Goal: Transaction & Acquisition: Subscribe to service/newsletter

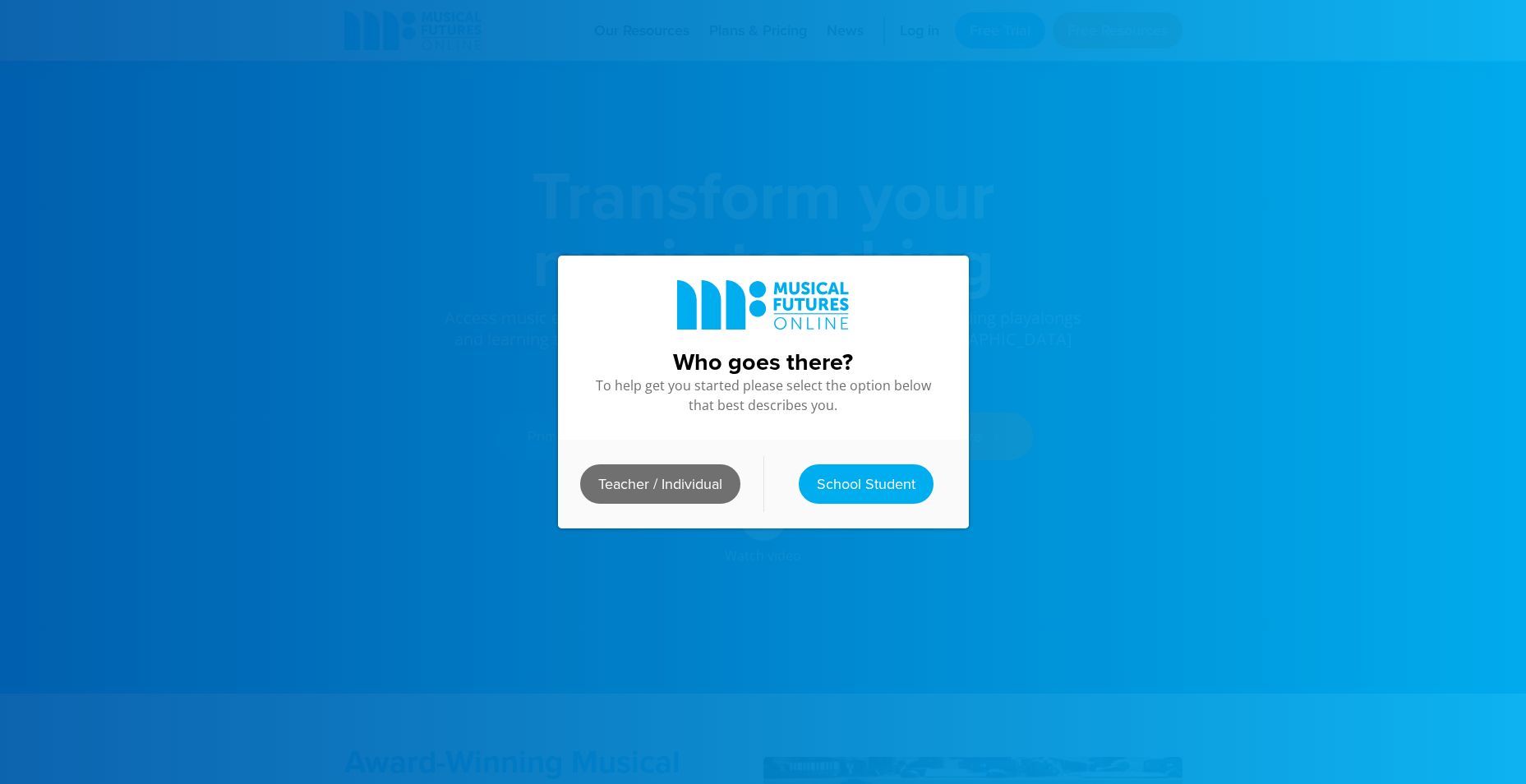
click at [681, 483] on link "Teacher / Individual" at bounding box center [659, 484] width 160 height 39
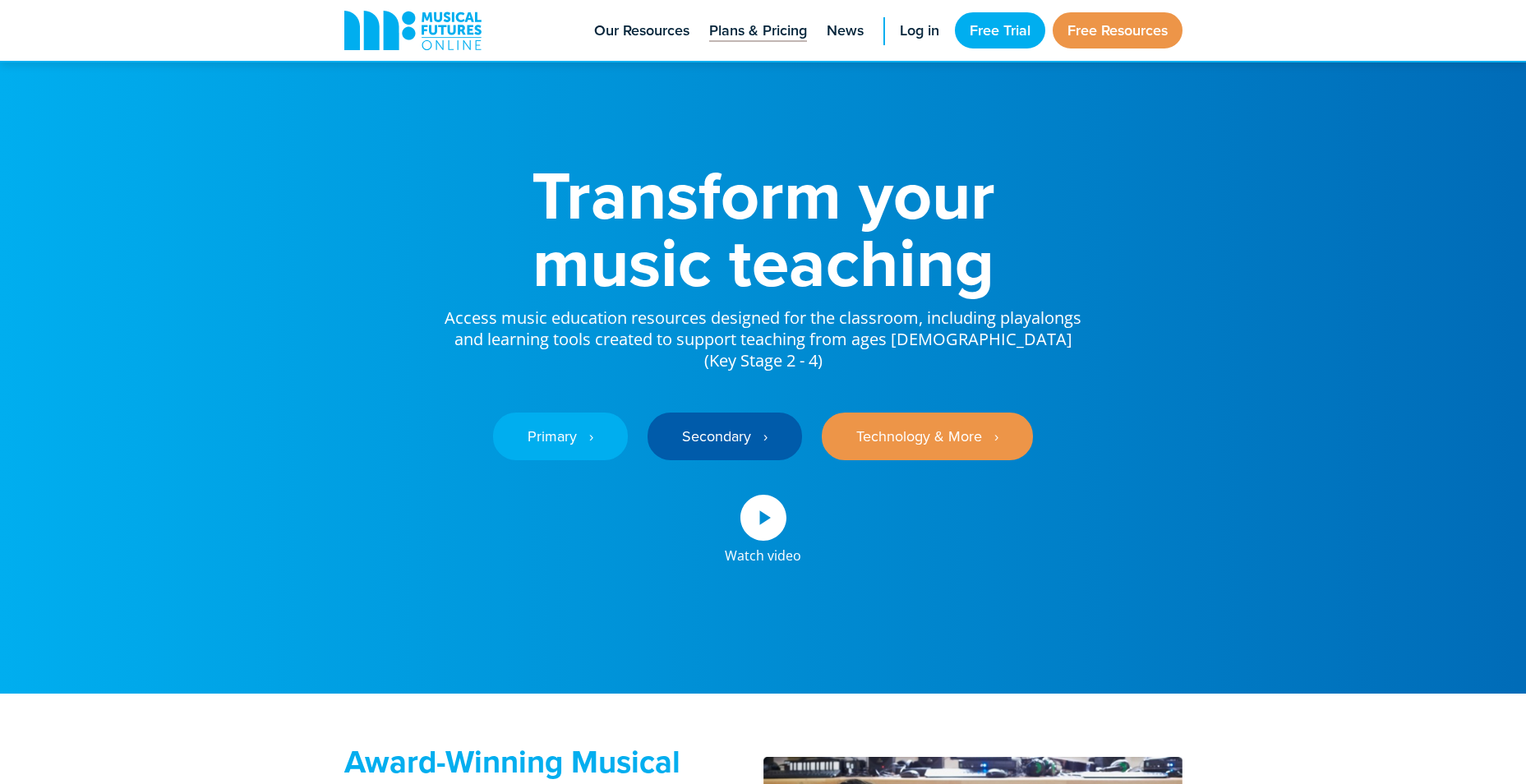
click at [782, 39] on span "Plans & Pricing" at bounding box center [758, 31] width 98 height 22
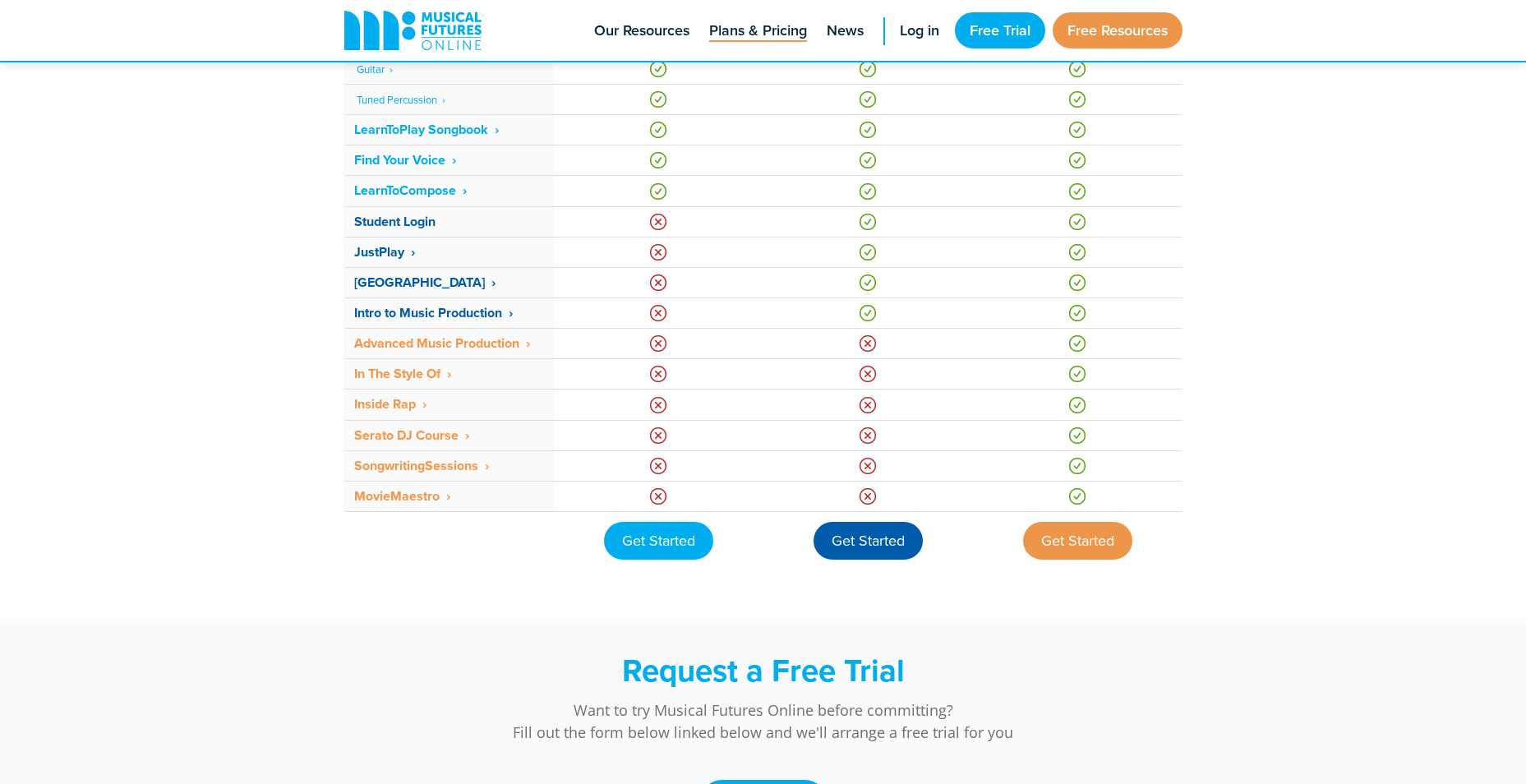
scroll to position [1068, 0]
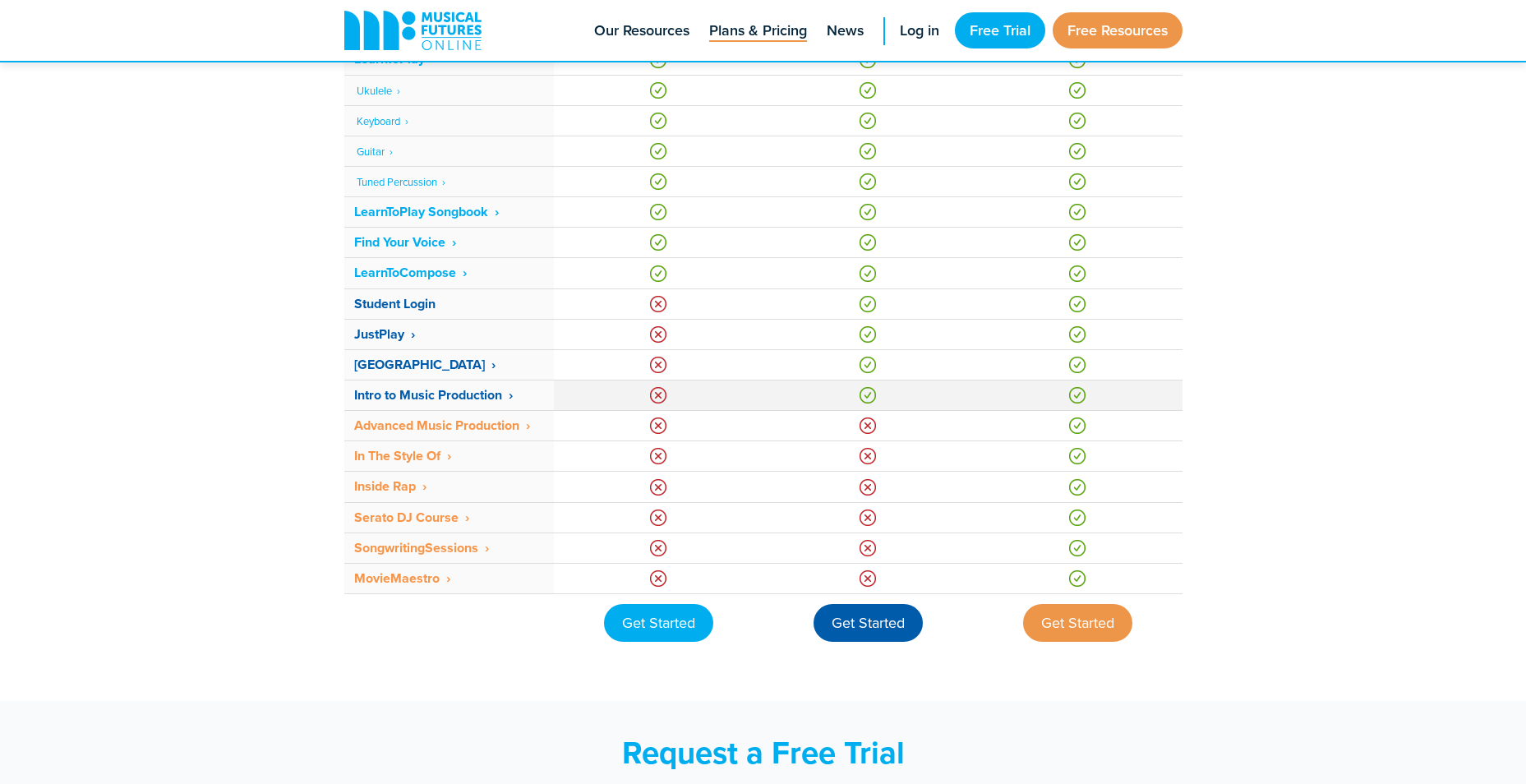
click at [444, 396] on strong "Intro to Music Production ‎ ›" at bounding box center [433, 395] width 158 height 19
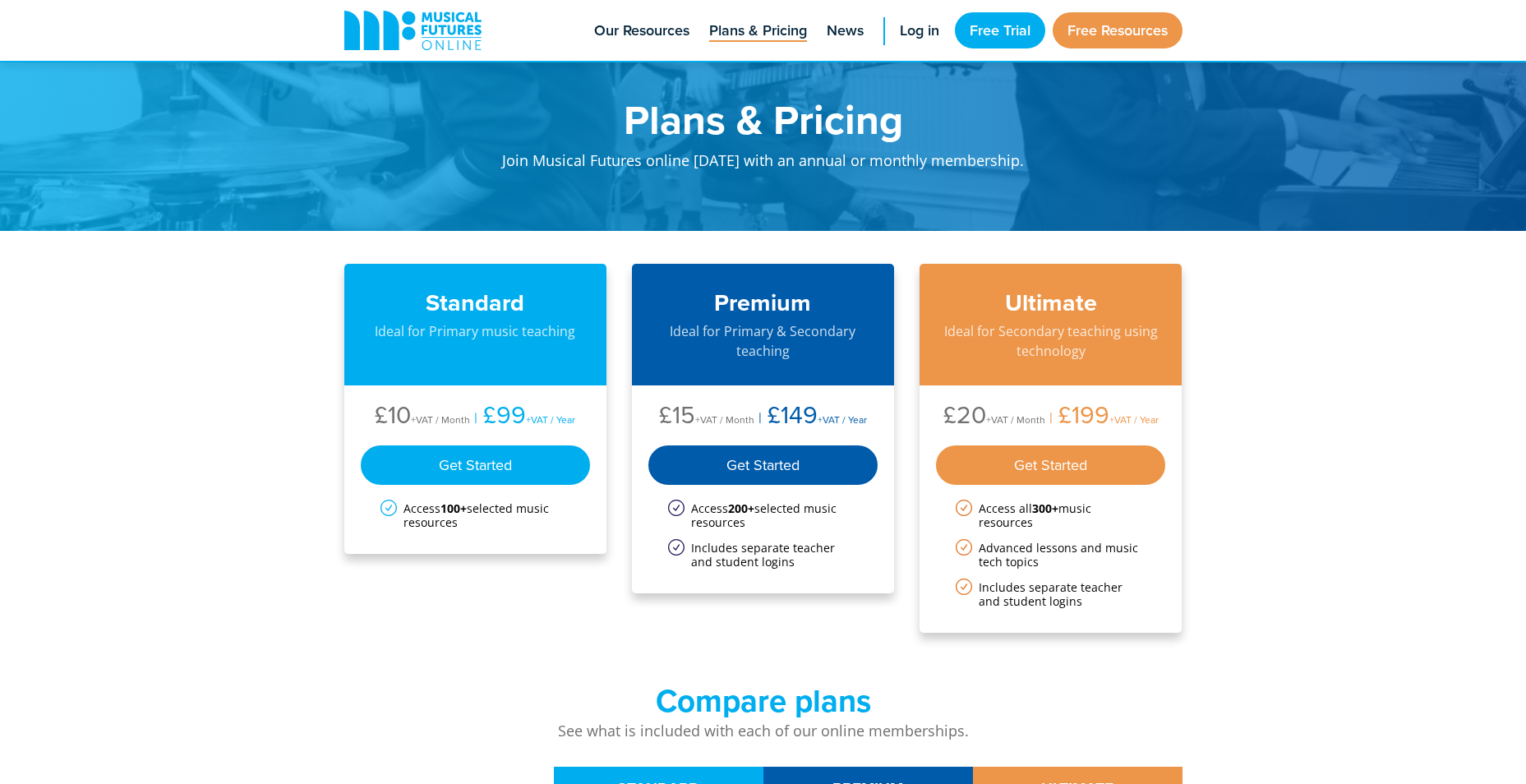
scroll to position [1061, 0]
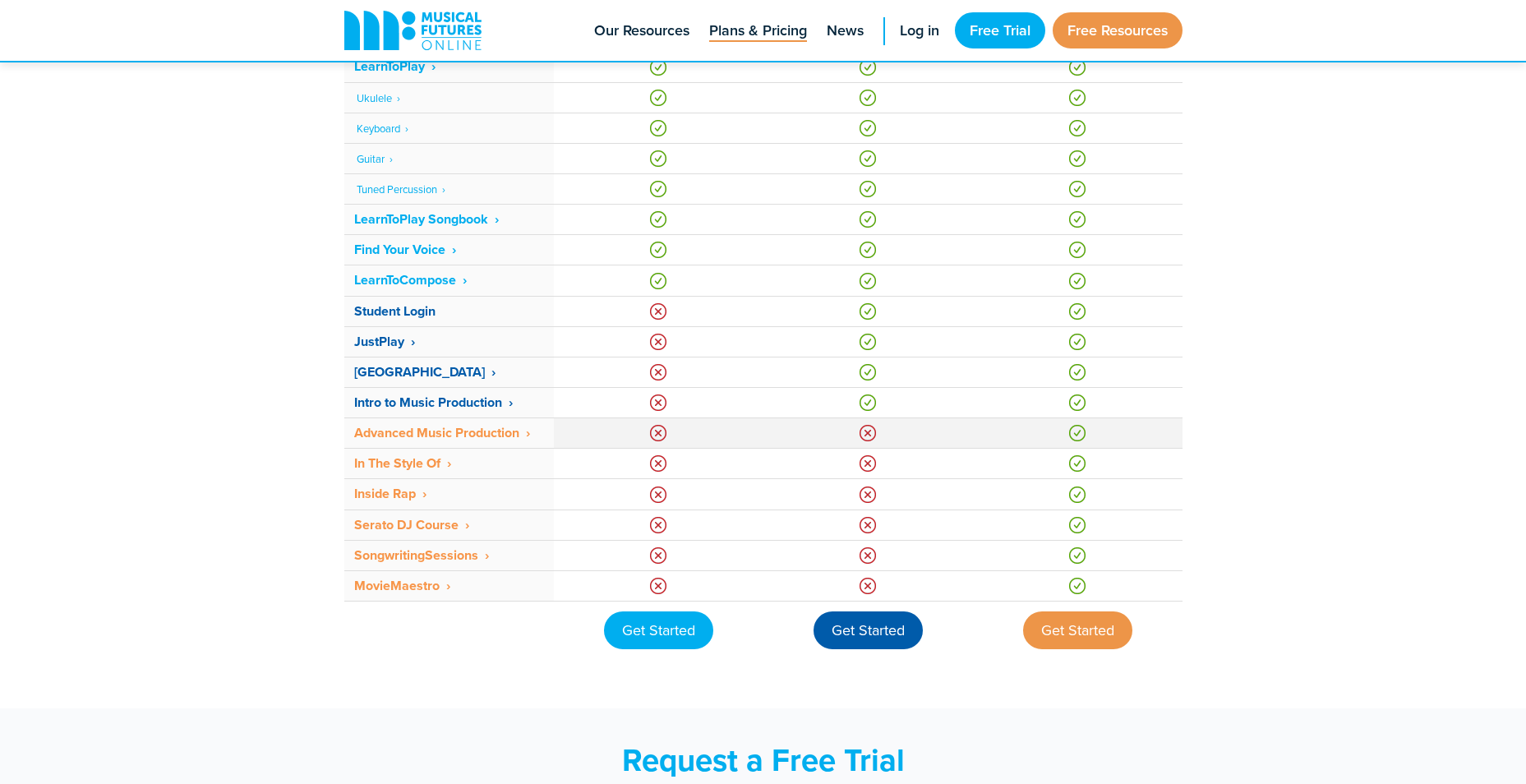
click at [402, 429] on strong "Advanced Music Production ‎ ›" at bounding box center [442, 432] width 176 height 19
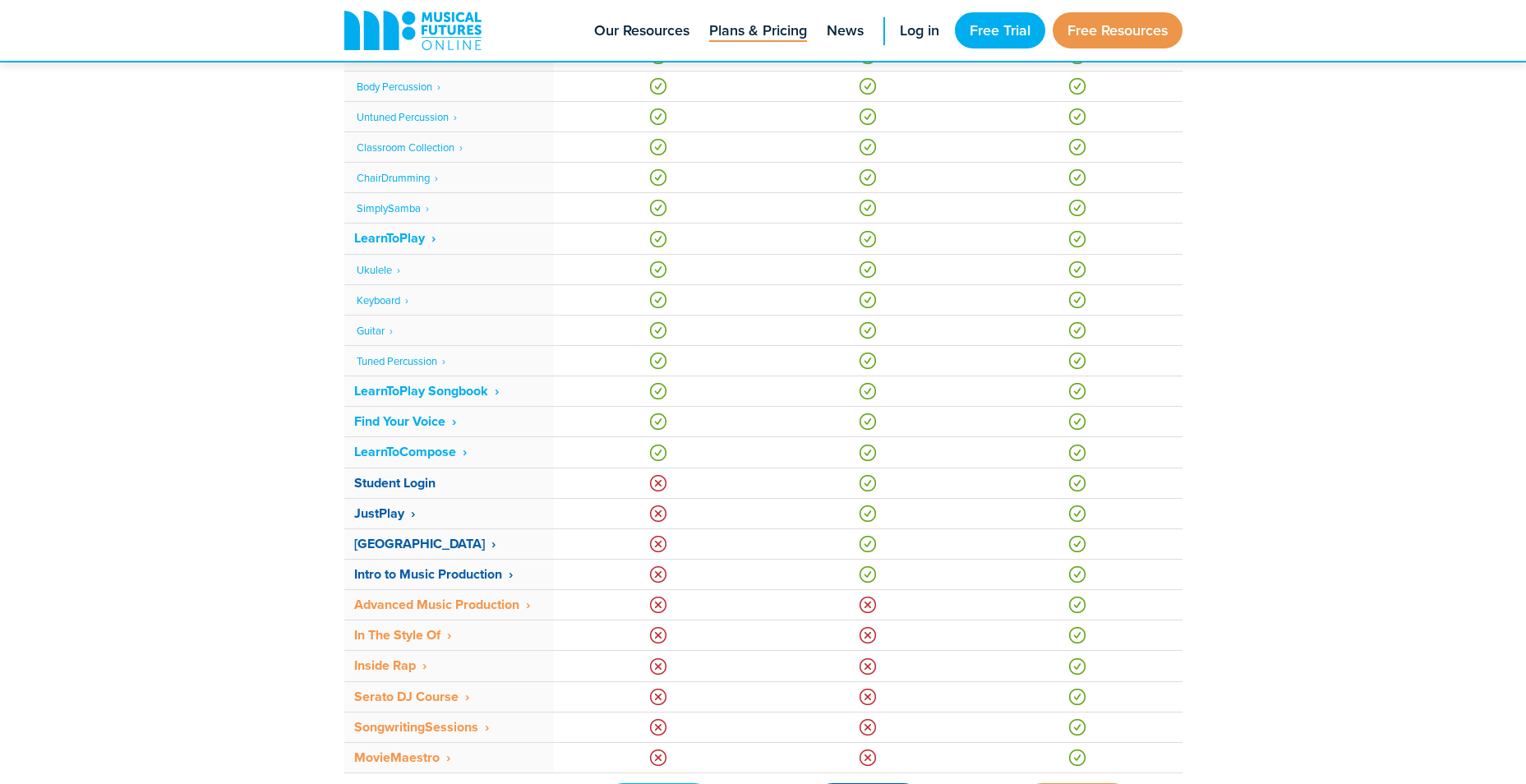
scroll to position [972, 0]
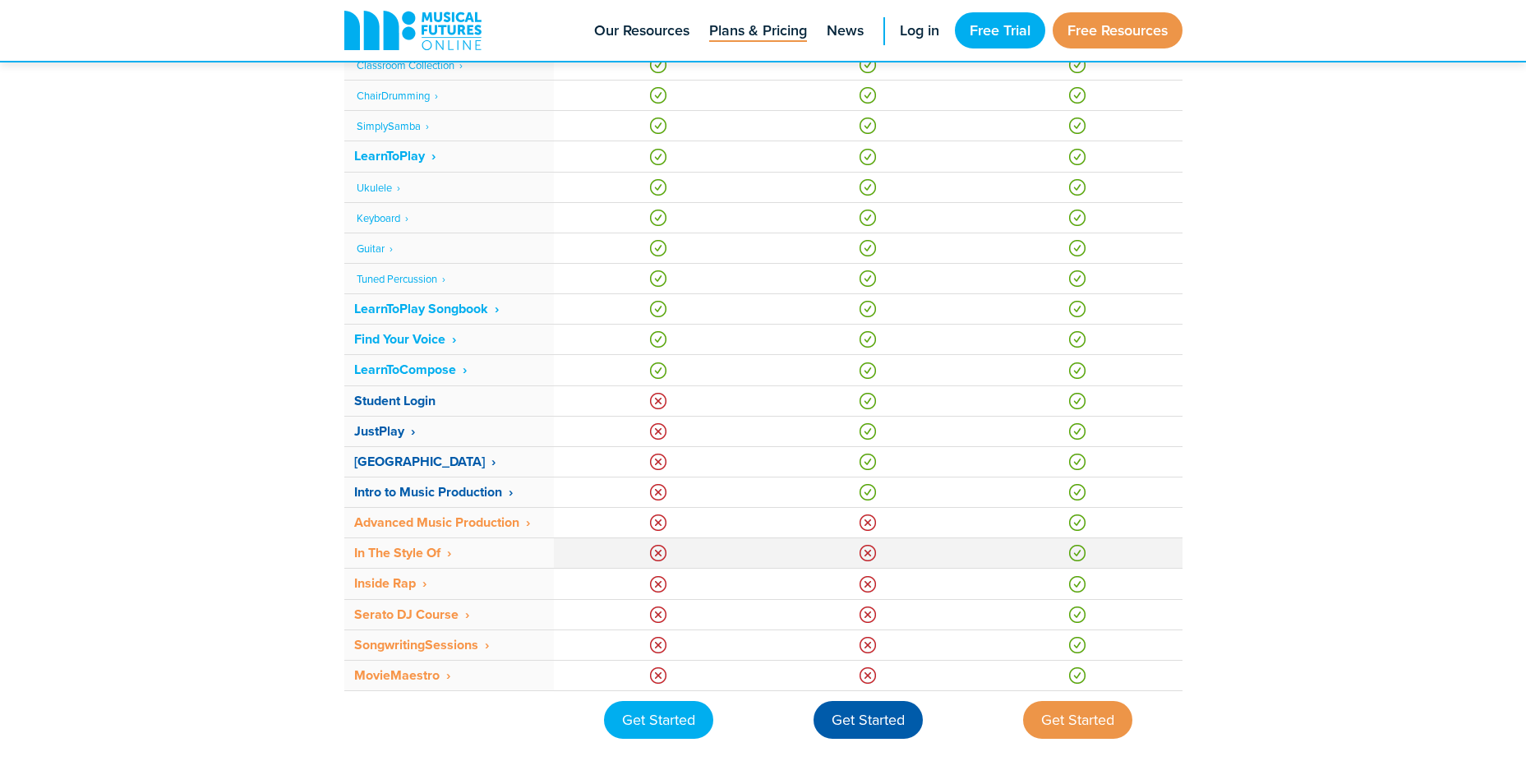
click at [388, 551] on strong "In The Style Of ‎ ›" at bounding box center [403, 552] width 97 height 19
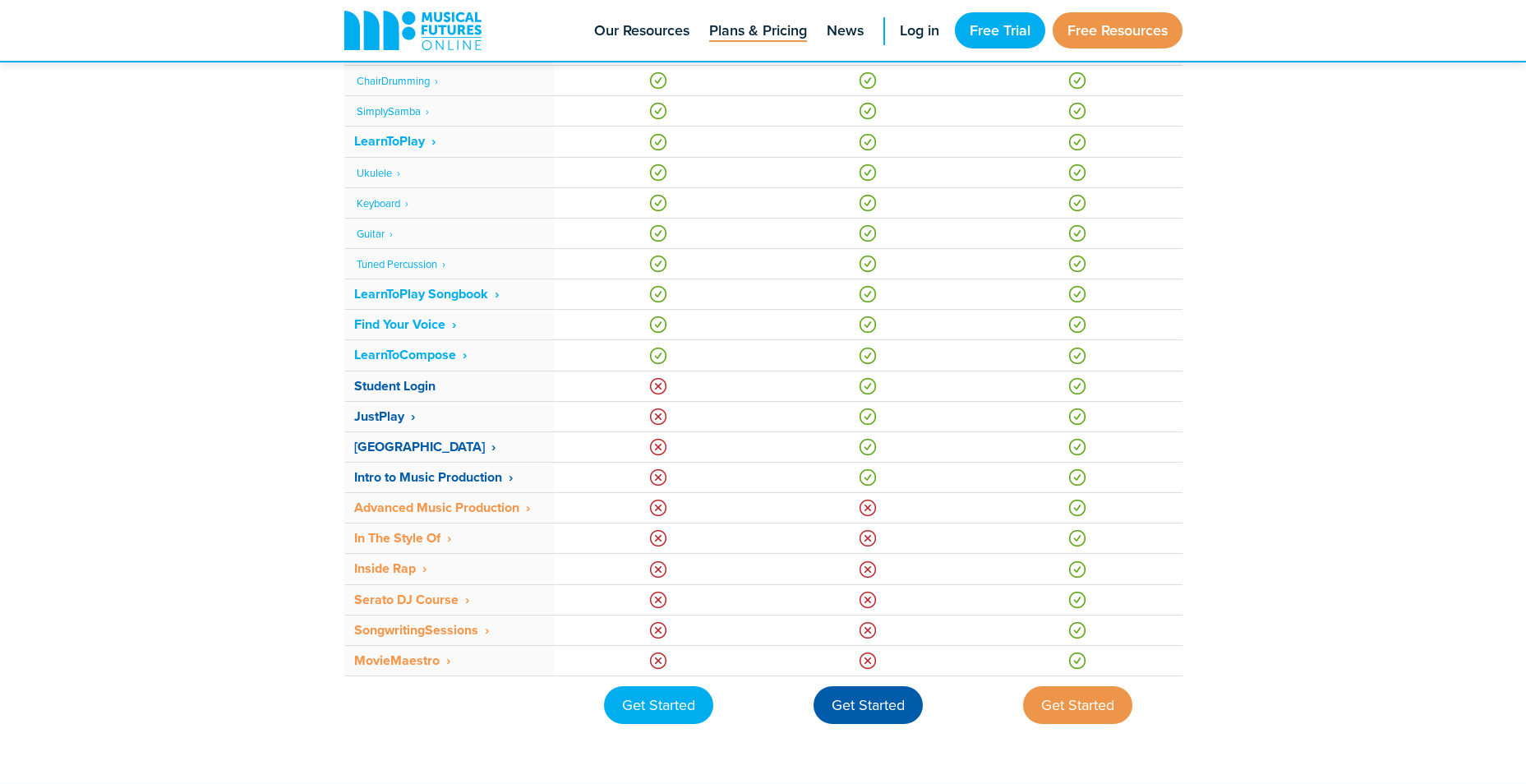
scroll to position [1068, 0]
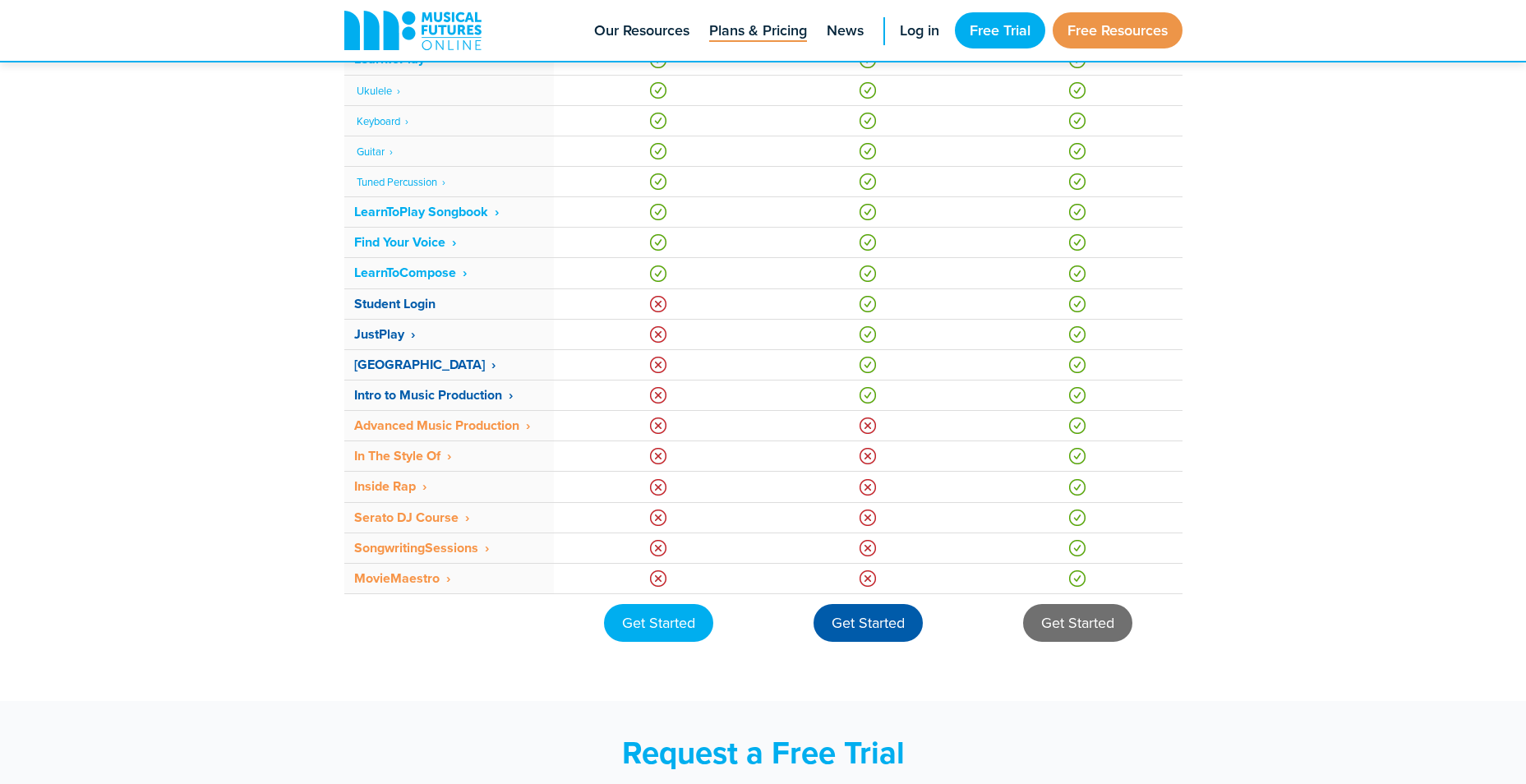
click at [1097, 628] on div "Get Started" at bounding box center [1077, 622] width 109 height 38
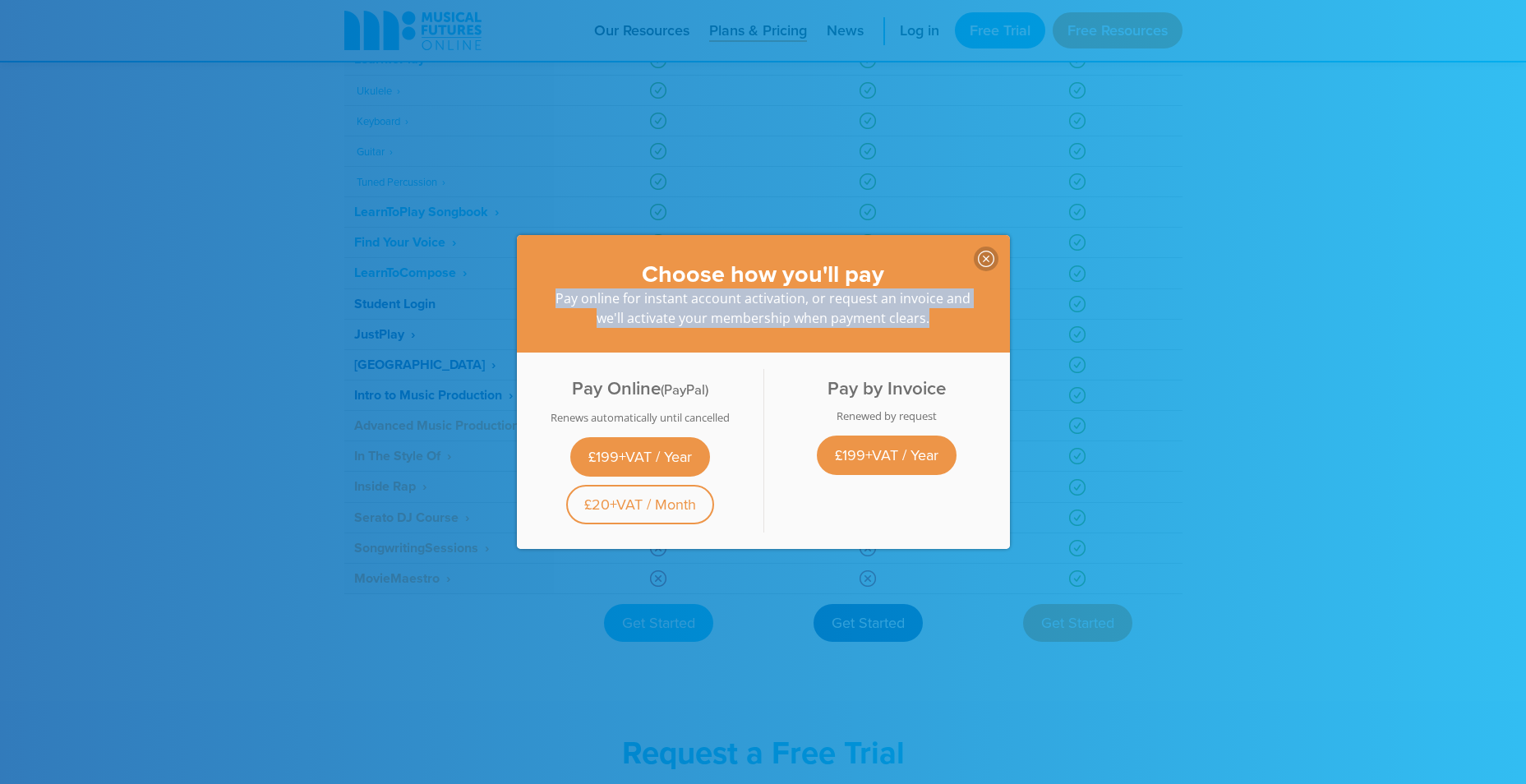
drag, startPoint x: 554, startPoint y: 291, endPoint x: 976, endPoint y: 321, distance: 423.1
click at [976, 321] on div "Choose how you'll pay Pay online for instant account activation, or request an …" at bounding box center [763, 294] width 493 height 117
drag, startPoint x: 976, startPoint y: 321, endPoint x: 948, endPoint y: 325, distance: 28.3
click at [948, 325] on div "Choose how you'll pay Pay online for instant account activation, or request an …" at bounding box center [763, 294] width 493 height 117
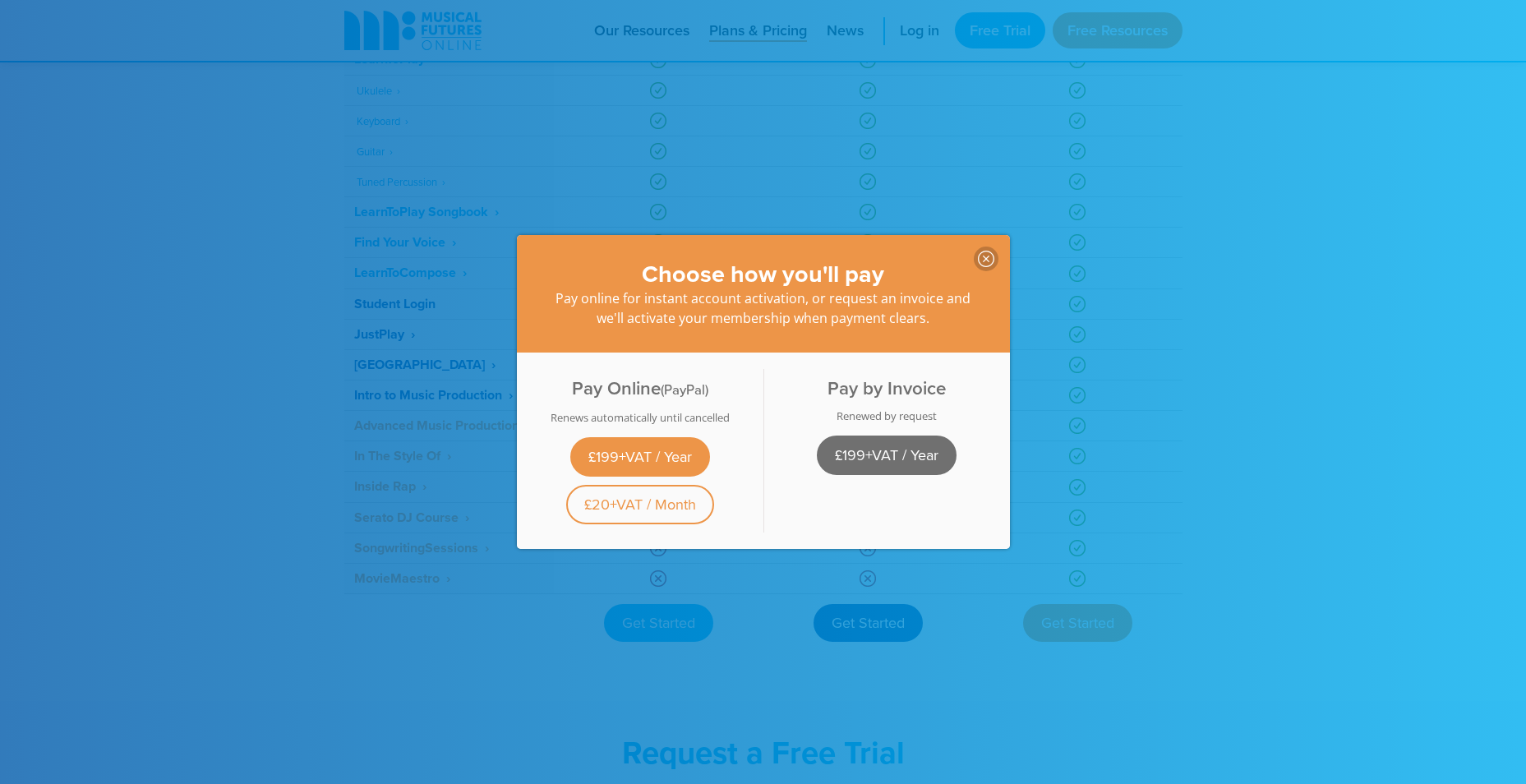
click at [899, 452] on link "£199+VAT / Year" at bounding box center [887, 455] width 140 height 39
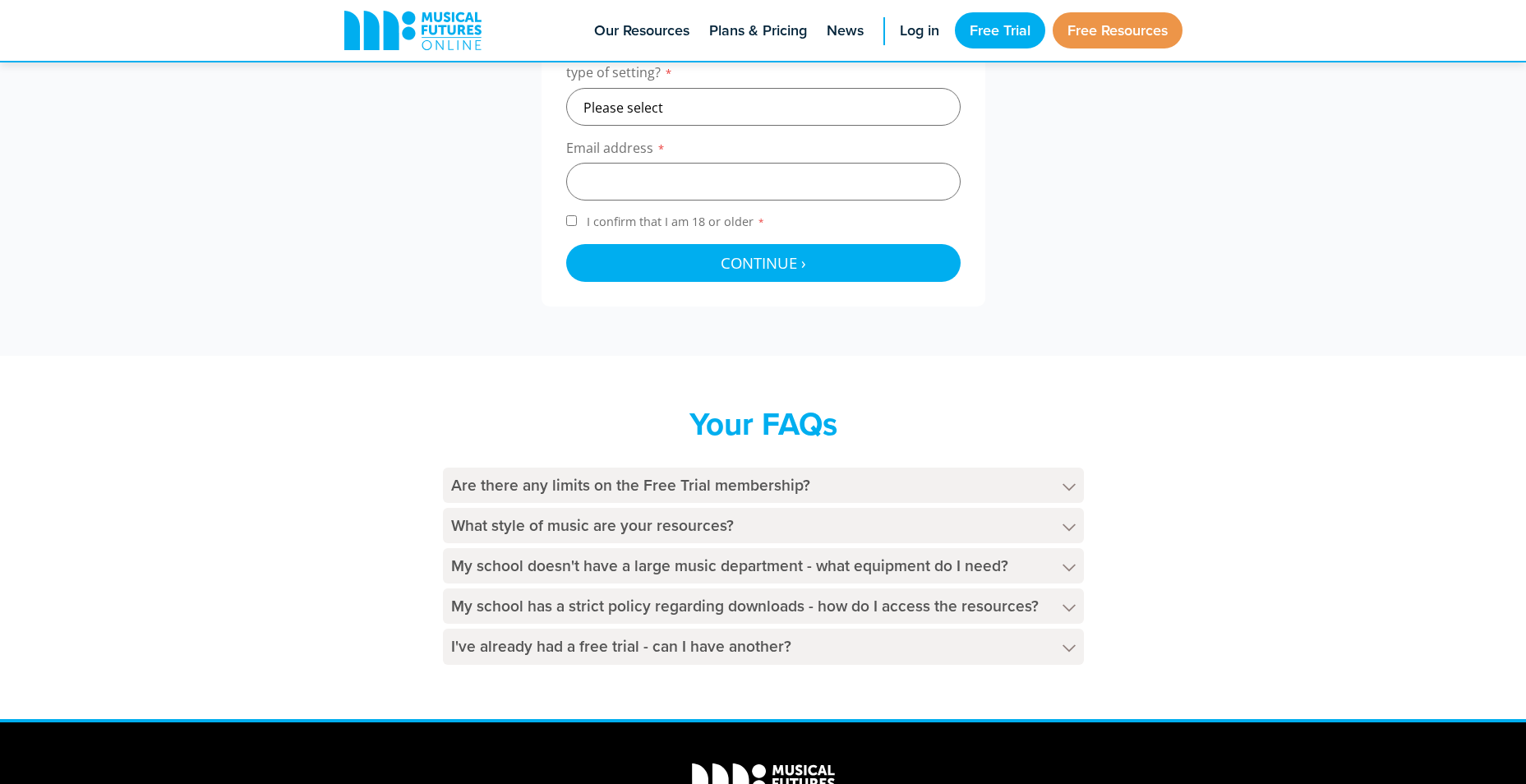
scroll to position [740, 0]
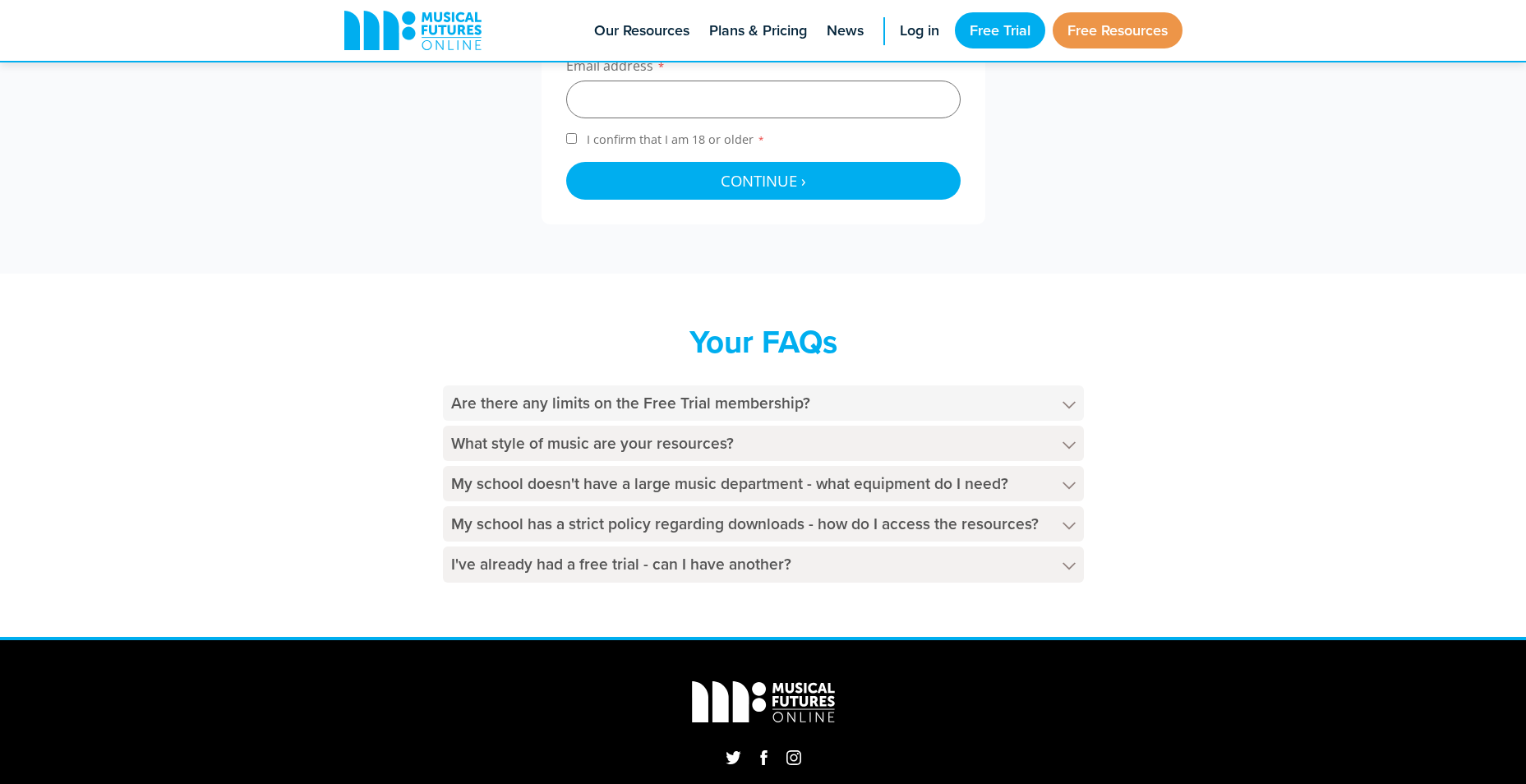
click at [491, 398] on h4 "Are there any limits on the Free Trial membership?" at bounding box center [764, 403] width 641 height 36
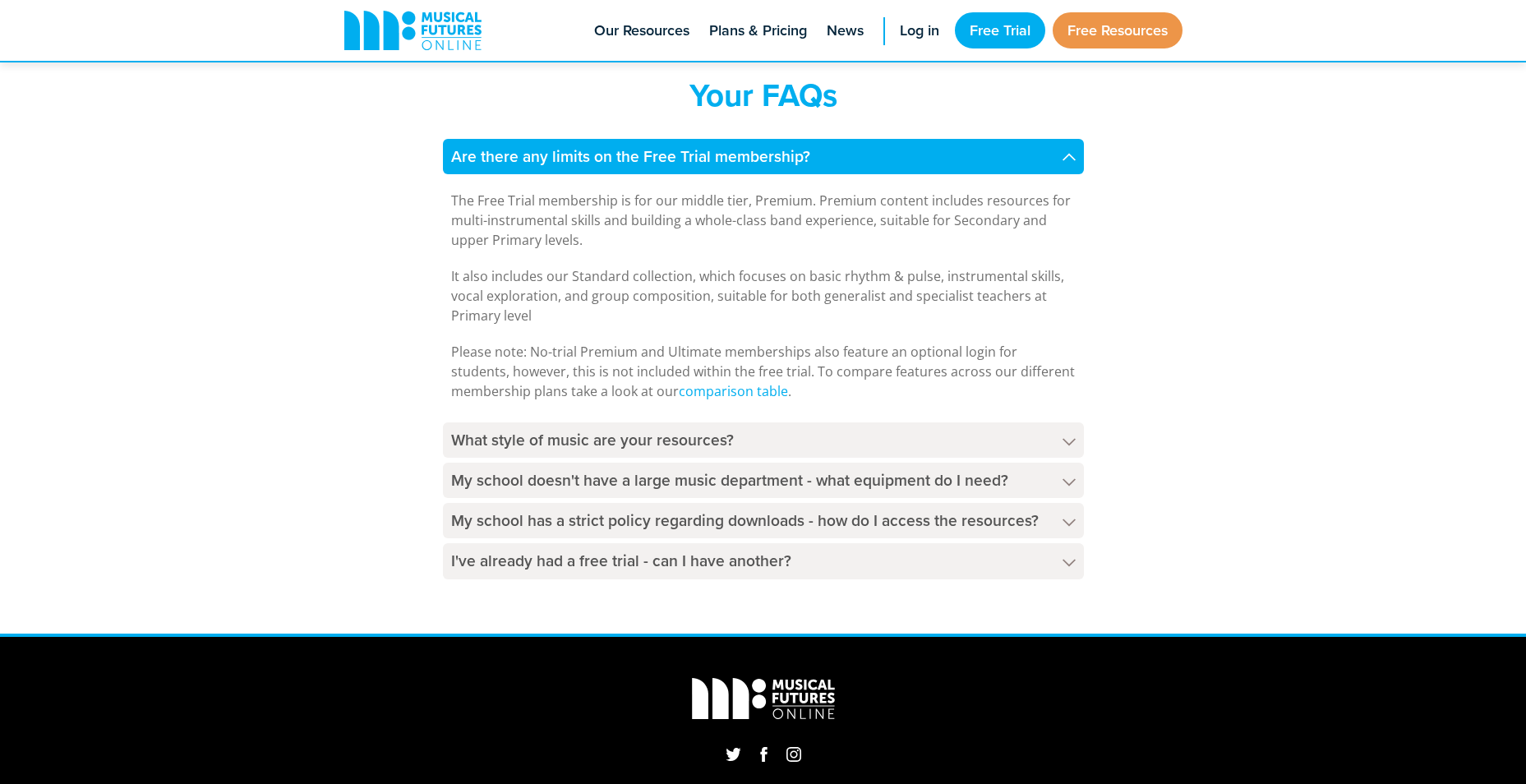
scroll to position [1070, 0]
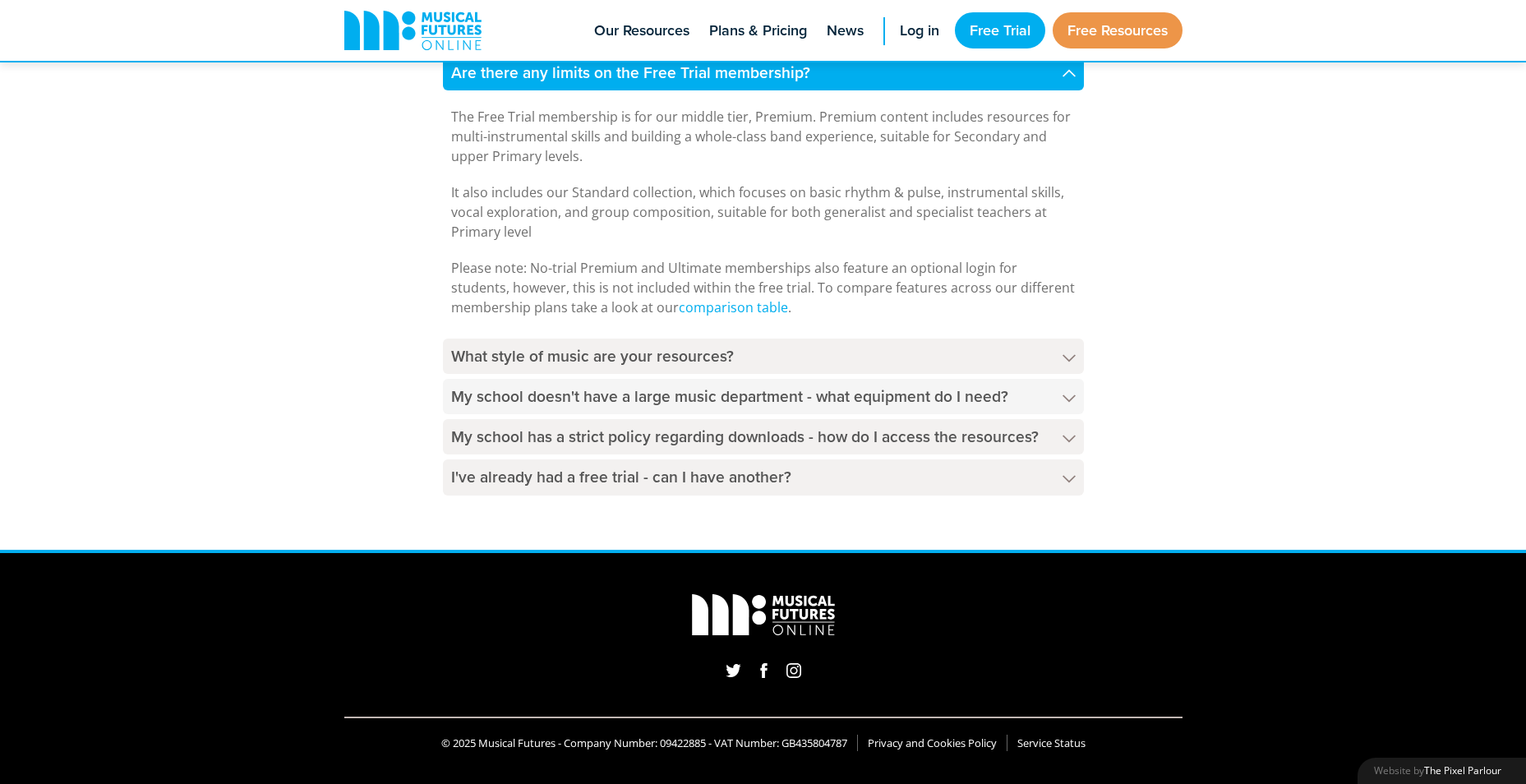
click at [478, 397] on h4 "My school doesn't have a large music department - what equipment do I need?" at bounding box center [764, 397] width 641 height 36
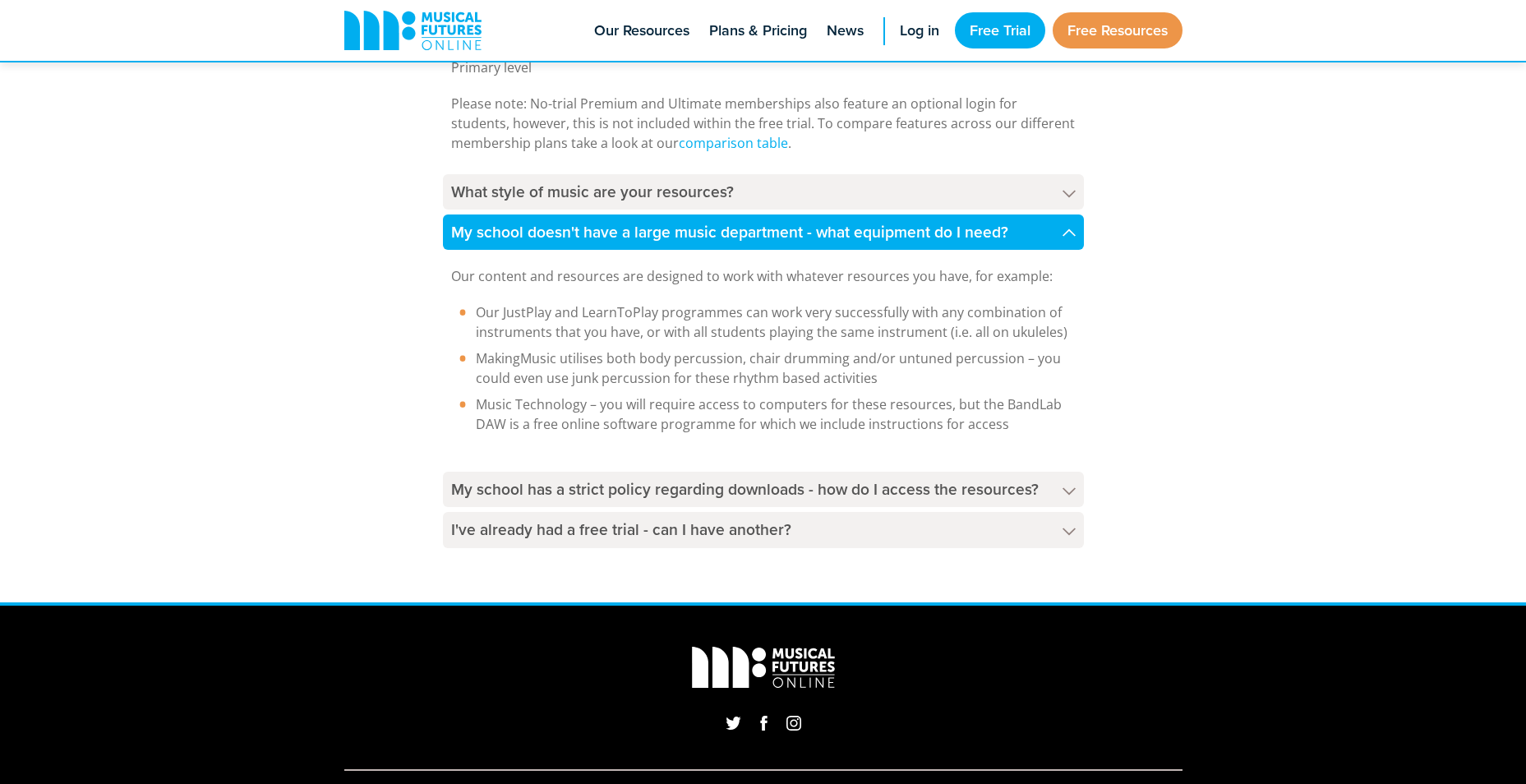
scroll to position [1287, 0]
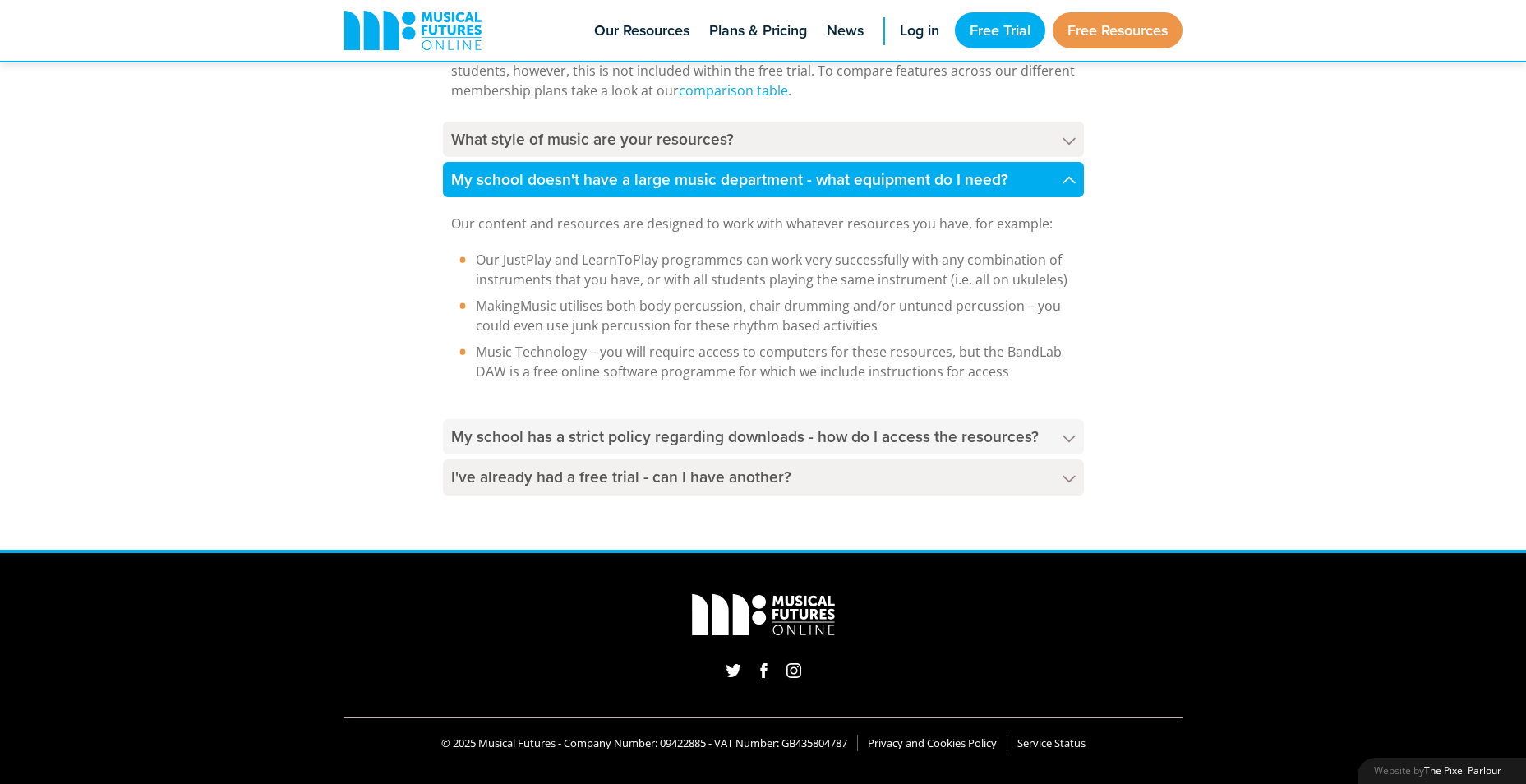
click at [455, 435] on h4 "My school has a strict policy regarding downloads - how do I access the resourc…" at bounding box center [764, 437] width 641 height 36
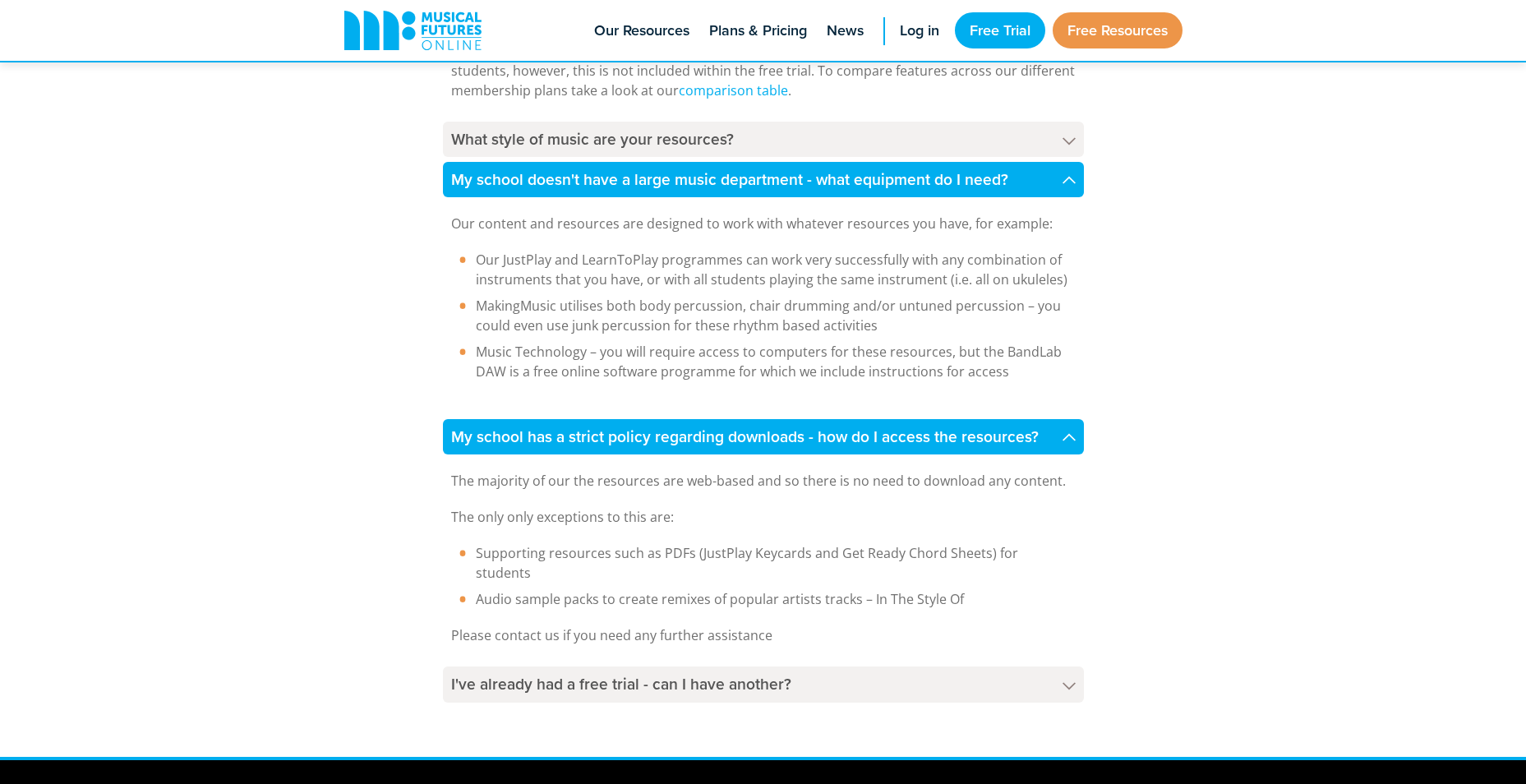
scroll to position [1369, 0]
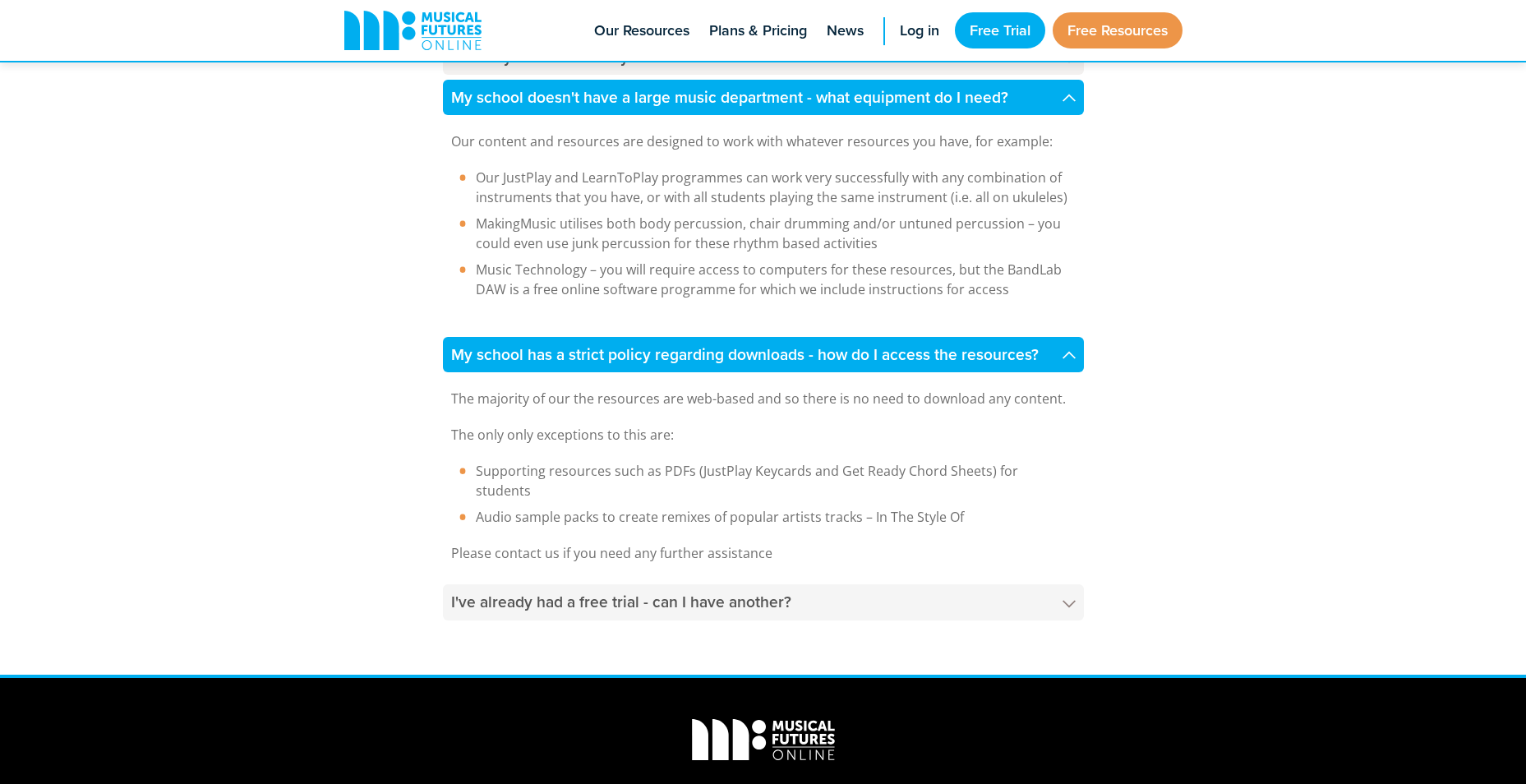
click at [519, 591] on h4 "I've already had a free trial - can I have another?" at bounding box center [764, 602] width 641 height 36
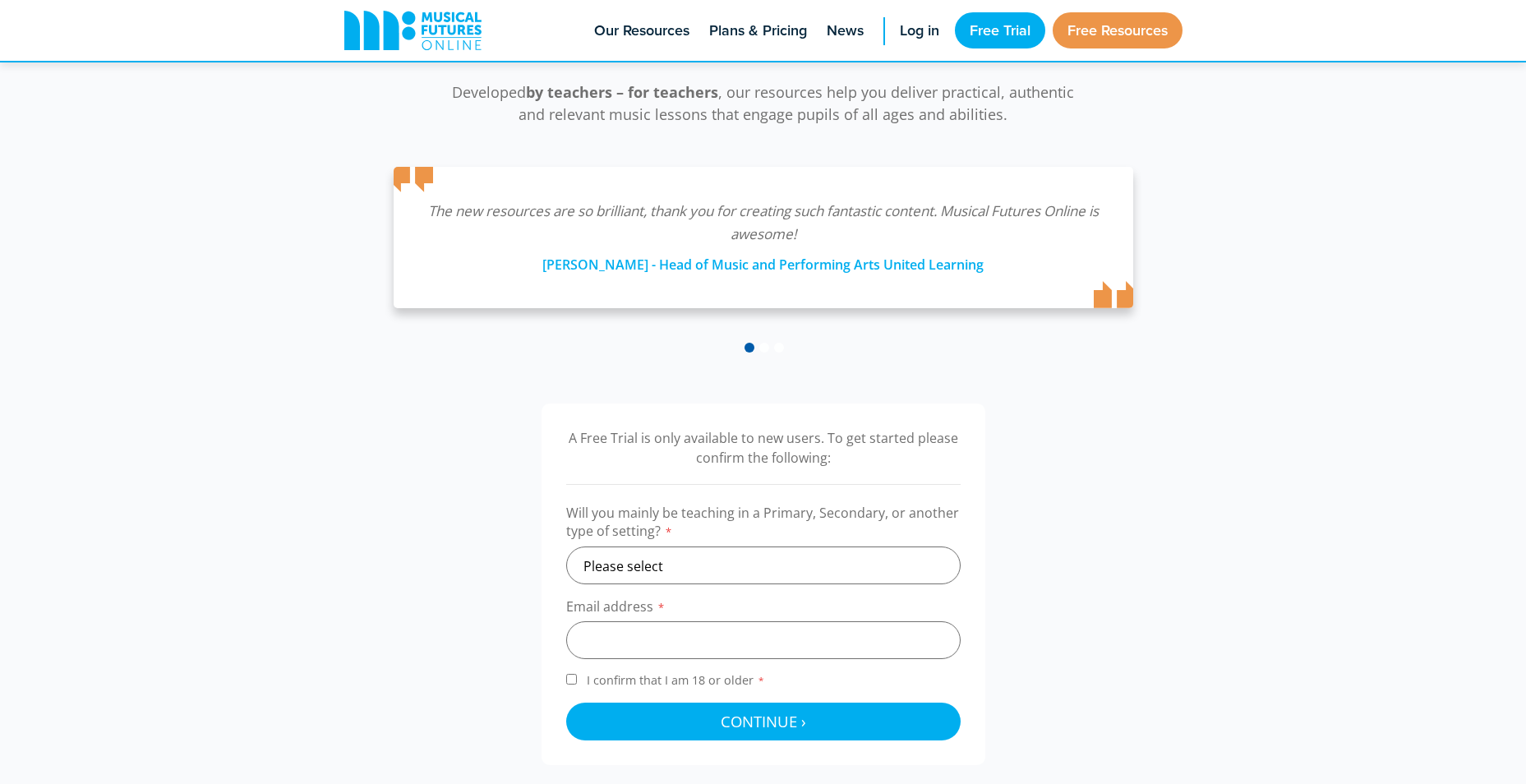
scroll to position [0, 0]
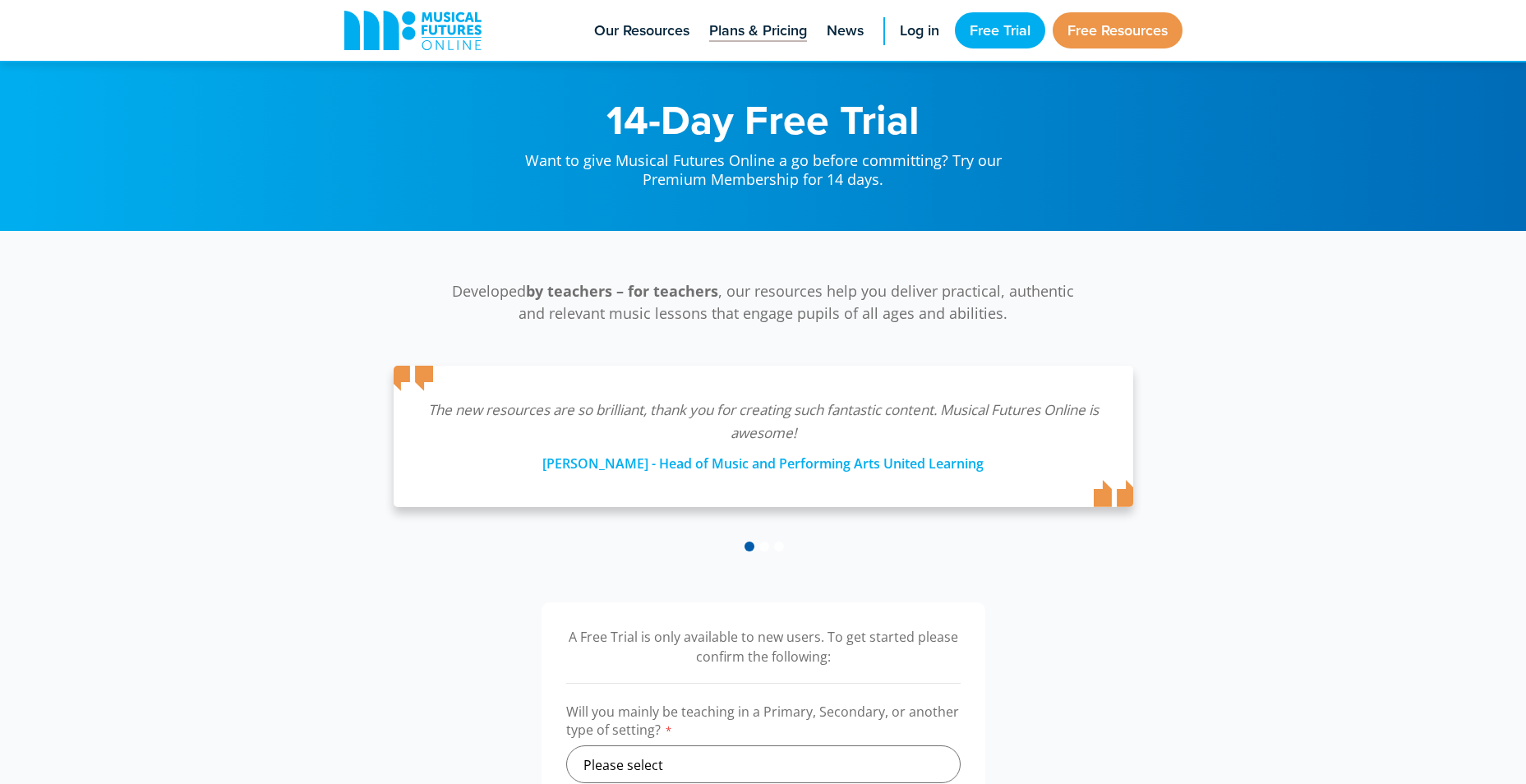
click at [723, 33] on span "Plans & Pricing" at bounding box center [758, 31] width 98 height 22
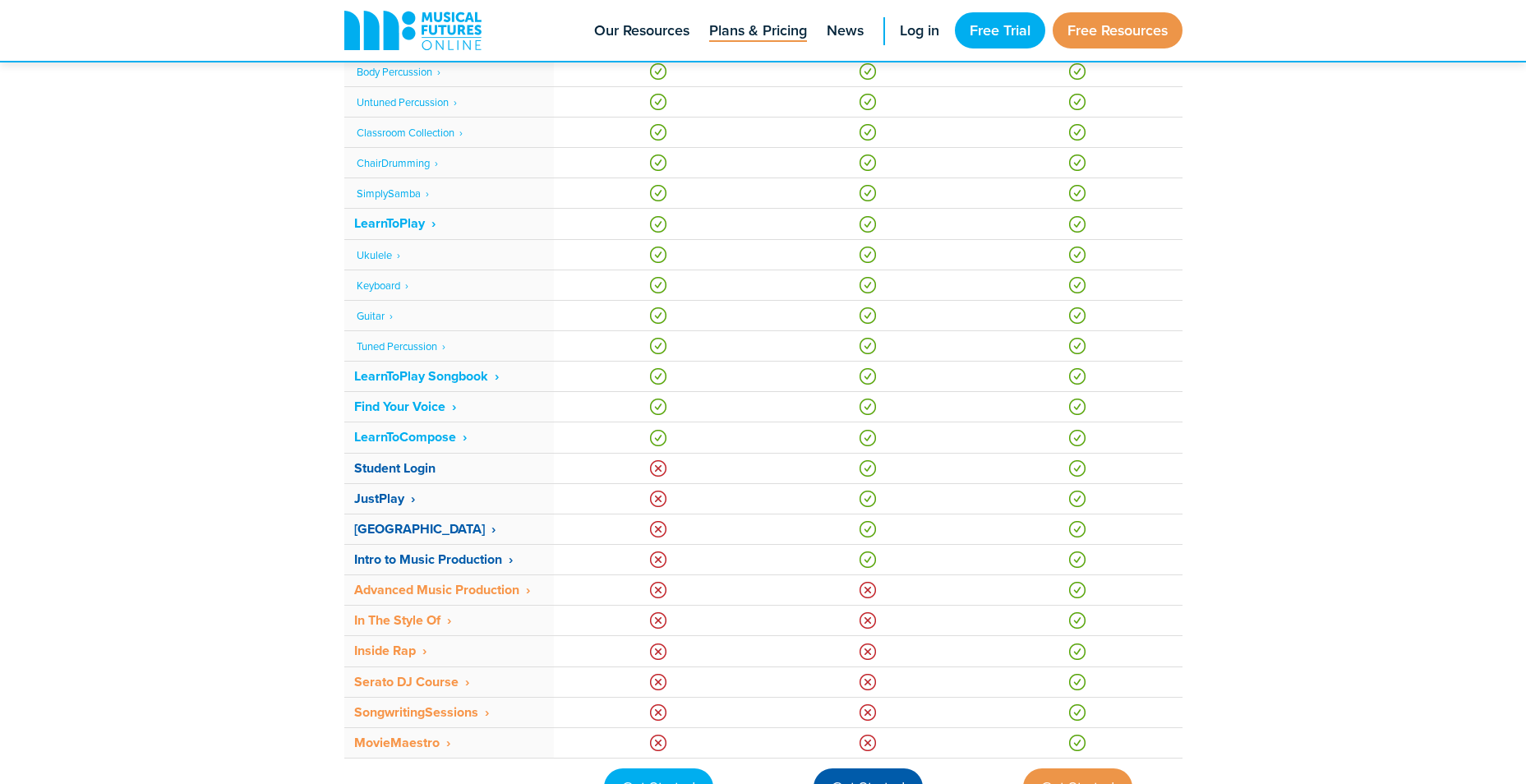
scroll to position [1397, 0]
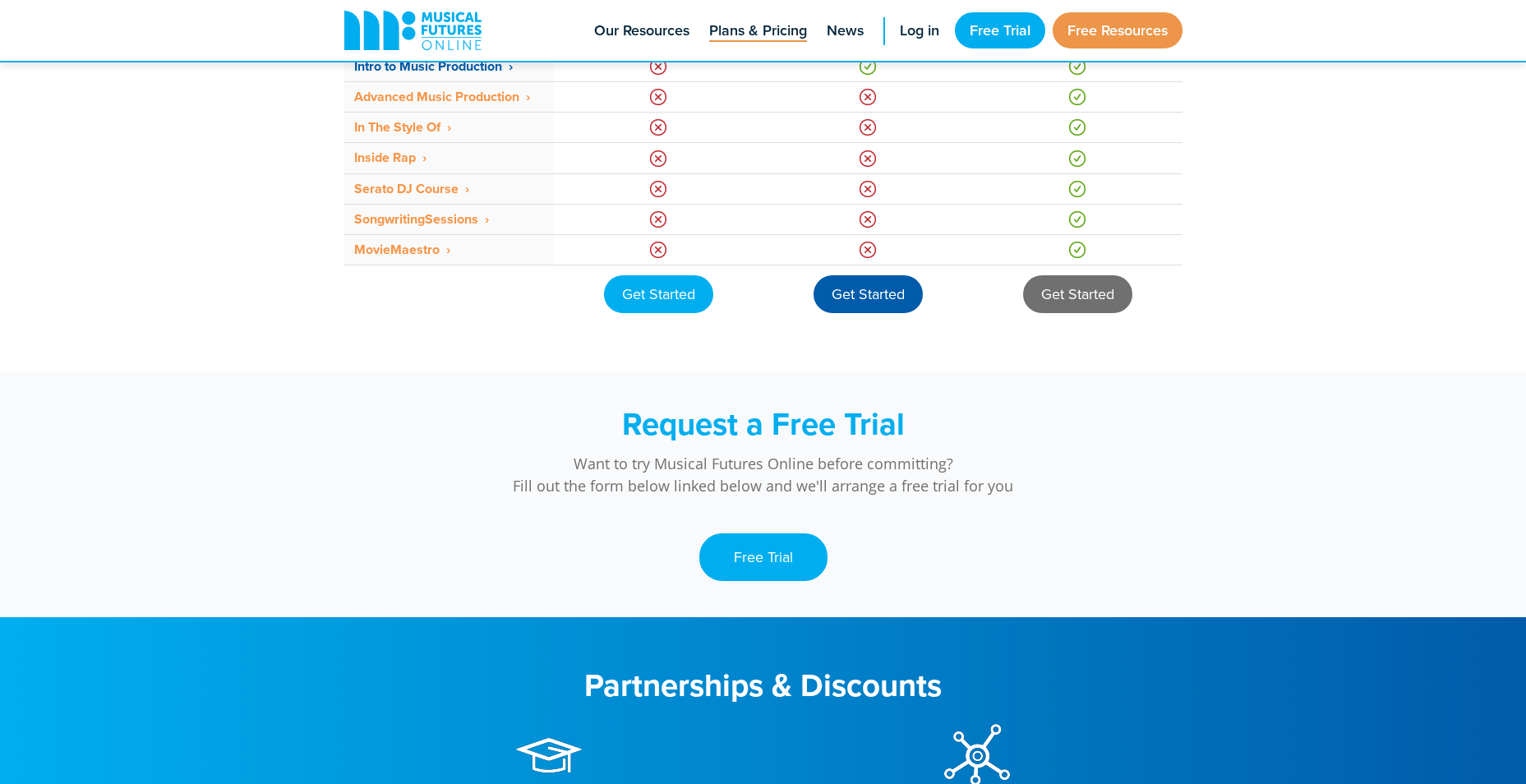
click at [1074, 292] on div "Get Started" at bounding box center [1077, 294] width 109 height 38
